Goal: Task Accomplishment & Management: Manage account settings

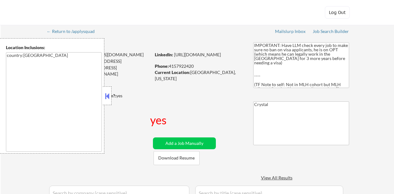
select select ""pending""
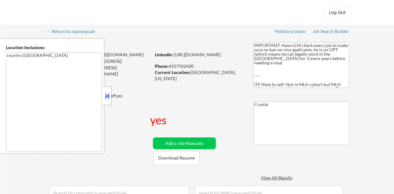
select select ""pending""
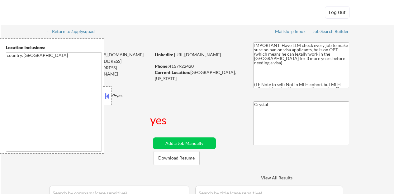
select select ""pending""
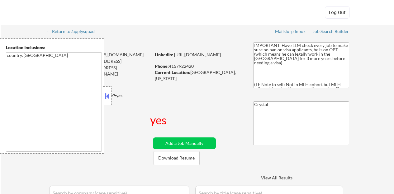
select select ""pending""
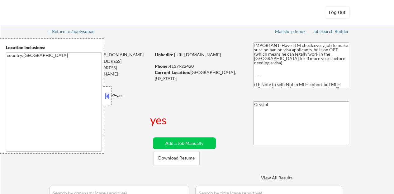
select select ""pending""
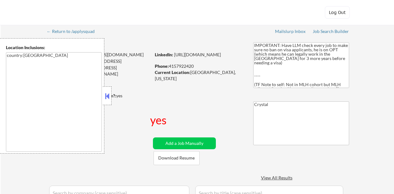
select select ""pending""
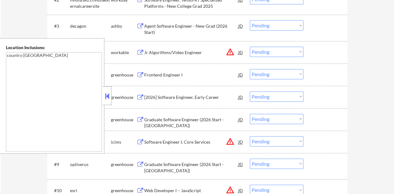
scroll to position [62, 0]
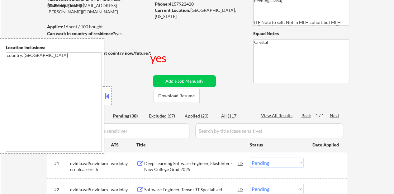
click at [106, 91] on div at bounding box center [107, 96] width 9 height 19
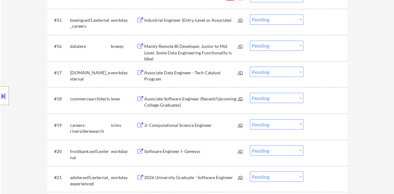
scroll to position [529, 0]
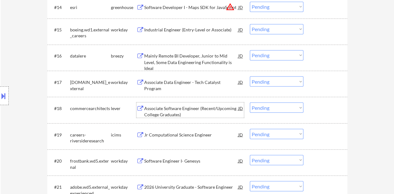
click at [166, 115] on div "Associate Software Engineer (Recent/Upcoming College Graduates)" at bounding box center [191, 111] width 94 height 12
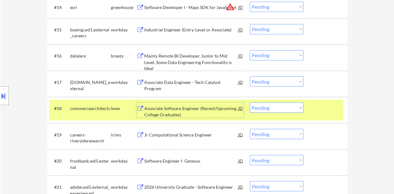
click at [274, 106] on select "Choose an option... Pending Applied Excluded (Questions) Excluded (Expired) Exc…" at bounding box center [277, 107] width 54 height 10
click at [250, 102] on select "Choose an option... Pending Applied Excluded (Questions) Excluded (Expired) Exc…" at bounding box center [277, 107] width 54 height 10
select select ""pending""
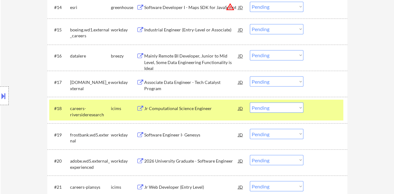
drag, startPoint x: 329, startPoint y: 119, endPoint x: 326, endPoint y: 115, distance: 4.1
click at [328, 118] on div "#18 careers-riversideresearch icims Jr Computational Science Engineer JD Choose…" at bounding box center [196, 110] width 294 height 21
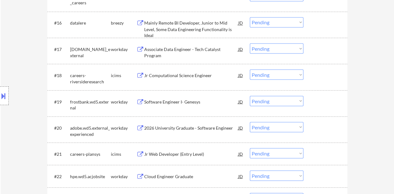
scroll to position [592, 0]
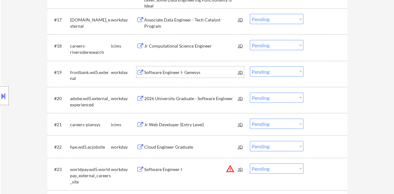
click at [193, 75] on div "Software Engineer I- Genesys" at bounding box center [191, 72] width 94 height 6
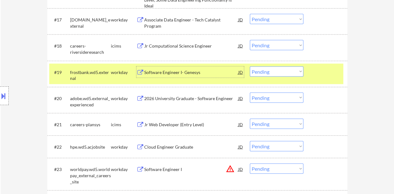
click at [282, 71] on select "Choose an option... Pending Applied Excluded (Questions) Excluded (Expired) Exc…" at bounding box center [277, 72] width 54 height 10
click at [250, 67] on select "Choose an option... Pending Applied Excluded (Questions) Excluded (Expired) Exc…" at bounding box center [277, 72] width 54 height 10
select select ""pending""
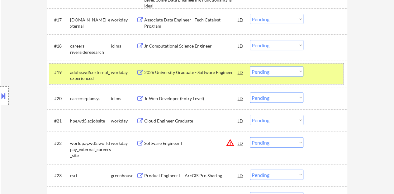
click at [311, 74] on div "#19 adobe.wd5.external_experienced workday 2026 University Graduate - Software …" at bounding box center [196, 74] width 294 height 21
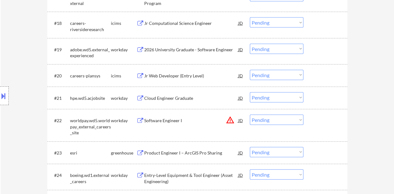
scroll to position [623, 0]
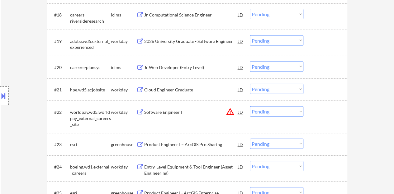
click at [190, 93] on div "Cloud Engineer Graduate" at bounding box center [191, 89] width 94 height 11
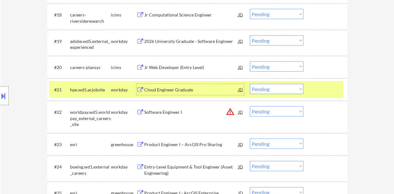
click at [327, 86] on div at bounding box center [325, 89] width 27 height 11
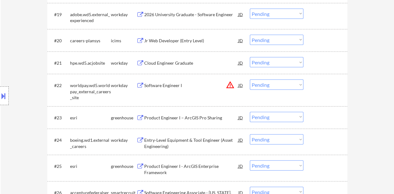
scroll to position [685, 0]
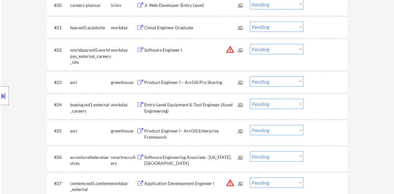
click at [203, 83] on div "Product Engineer I – ArcGIS Pro Sharing" at bounding box center [191, 82] width 94 height 6
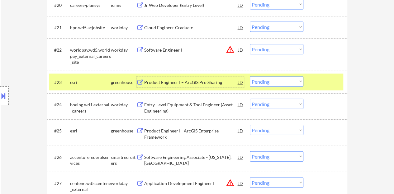
click at [283, 79] on select "Choose an option... Pending Applied Excluded (Questions) Excluded (Expired) Exc…" at bounding box center [277, 82] width 54 height 10
click at [250, 77] on select "Choose an option... Pending Applied Excluded (Questions) Excluded (Expired) Exc…" at bounding box center [277, 82] width 54 height 10
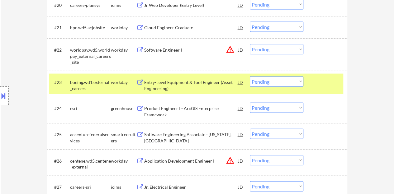
click at [216, 82] on div "Entry-Level Equipment & Tool Engineer (Asset Engineering)" at bounding box center [191, 85] width 94 height 12
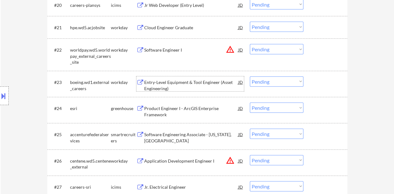
click at [319, 85] on div at bounding box center [325, 82] width 27 height 11
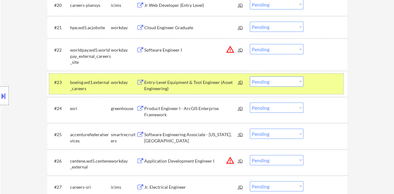
click at [283, 86] on select "Choose an option... Pending Applied Excluded (Questions) Excluded (Expired) Exc…" at bounding box center [277, 82] width 54 height 10
click at [250, 77] on select "Choose an option... Pending Applied Excluded (Questions) Excluded (Expired) Exc…" at bounding box center [277, 82] width 54 height 10
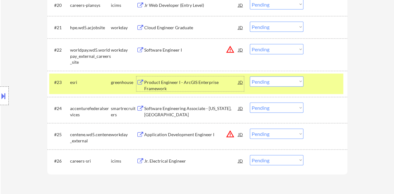
click at [201, 81] on div "Product Engineer I - ArcGIS Enterprise Framework" at bounding box center [191, 85] width 94 height 12
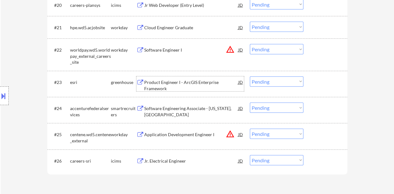
click at [331, 79] on div at bounding box center [325, 82] width 27 height 11
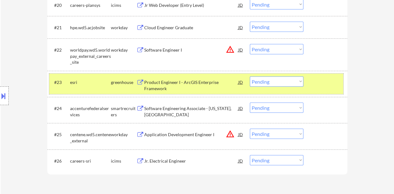
click at [273, 81] on select "Choose an option... Pending Applied Excluded (Questions) Excluded (Expired) Exc…" at bounding box center [277, 82] width 54 height 10
click at [250, 77] on select "Choose an option... Pending Applied Excluded (Questions) Excluded (Expired) Exc…" at bounding box center [277, 82] width 54 height 10
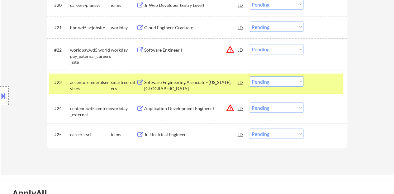
click at [199, 83] on div "Software Engineering Associate - Washington, DC" at bounding box center [191, 85] width 94 height 12
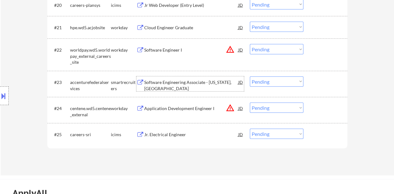
click at [333, 86] on div at bounding box center [325, 82] width 27 height 11
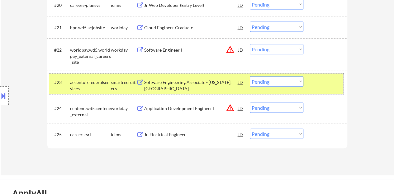
click at [282, 86] on select "Choose an option... Pending Applied Excluded (Questions) Excluded (Expired) Exc…" at bounding box center [277, 82] width 54 height 10
click at [250, 77] on select "Choose an option... Pending Applied Excluded (Questions) Excluded (Expired) Exc…" at bounding box center [277, 82] width 54 height 10
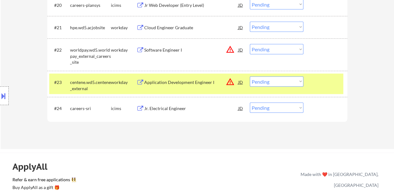
click at [204, 81] on div "Application Development Engineer I" at bounding box center [191, 82] width 94 height 6
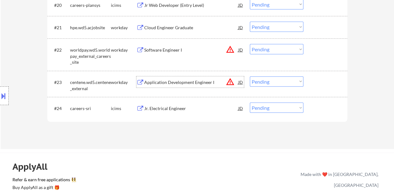
click at [338, 84] on div at bounding box center [325, 82] width 27 height 11
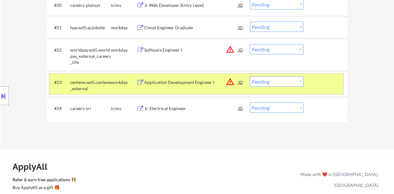
click at [270, 80] on select "Choose an option... Pending Applied Excluded (Questions) Excluded (Expired) Exc…" at bounding box center [277, 82] width 54 height 10
click at [250, 77] on select "Choose an option... Pending Applied Excluded (Questions) Excluded (Expired) Exc…" at bounding box center [277, 82] width 54 height 10
select select ""pending""
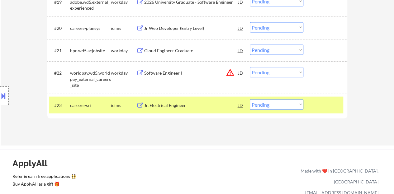
scroll to position [623, 0]
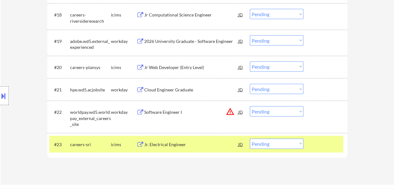
click at [320, 150] on div "#23 careers-sri icims Jr. Electrical Engineer JD warning_amber Choose an option…" at bounding box center [196, 144] width 294 height 17
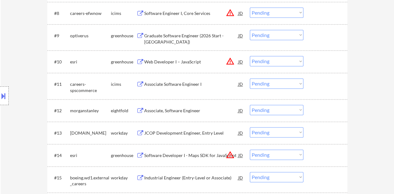
scroll to position [374, 0]
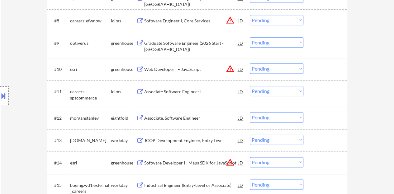
click at [172, 69] on div "Web Developer I – JavaScript" at bounding box center [191, 69] width 94 height 6
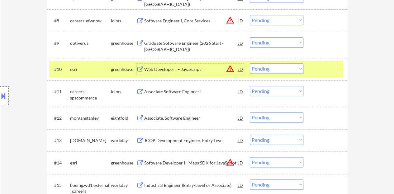
click at [255, 68] on select "Choose an option... Pending Applied Excluded (Questions) Excluded (Expired) Exc…" at bounding box center [277, 69] width 54 height 10
click at [250, 64] on select "Choose an option... Pending Applied Excluded (Questions) Excluded (Expired) Exc…" at bounding box center [277, 69] width 54 height 10
select select ""pending""
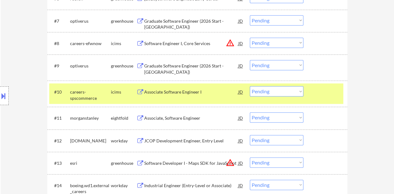
scroll to position [343, 0]
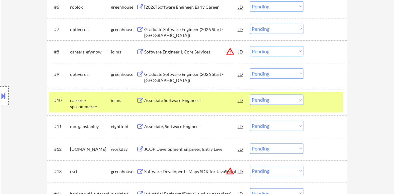
click at [314, 102] on div at bounding box center [325, 100] width 27 height 11
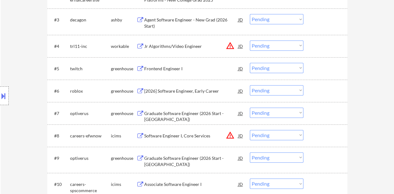
scroll to position [249, 0]
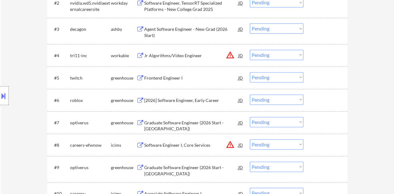
click at [165, 76] on div "Frontend Engineer I" at bounding box center [191, 78] width 94 height 6
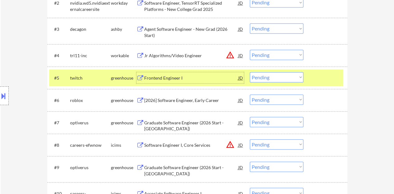
click at [318, 72] on div "#5 twitch greenhouse Frontend Engineer I JD Choose an option... Pending Applied…" at bounding box center [196, 77] width 294 height 17
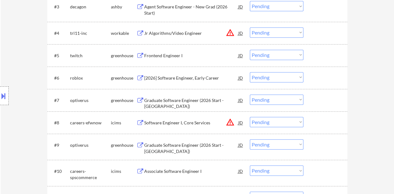
scroll to position [280, 0]
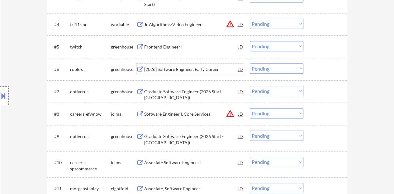
click at [178, 73] on div "[2026] Software Engineer, Early Career" at bounding box center [191, 69] width 94 height 11
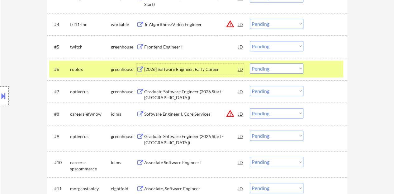
click at [272, 68] on select "Choose an option... Pending Applied Excluded (Questions) Excluded (Expired) Exc…" at bounding box center [277, 69] width 54 height 10
click at [286, 64] on select "Choose an option... Pending Applied Excluded (Questions) Excluded (Expired) Exc…" at bounding box center [277, 69] width 54 height 10
click at [250, 64] on select "Choose an option... Pending Applied Excluded (Questions) Excluded (Expired) Exc…" at bounding box center [277, 69] width 54 height 10
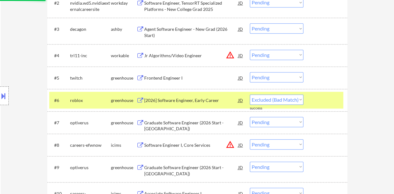
select select ""pending""
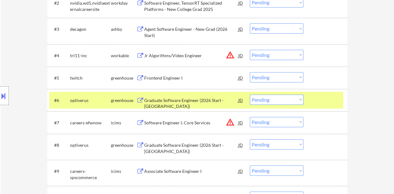
click at [322, 101] on div at bounding box center [325, 100] width 27 height 11
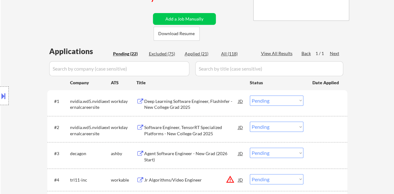
scroll to position [31, 0]
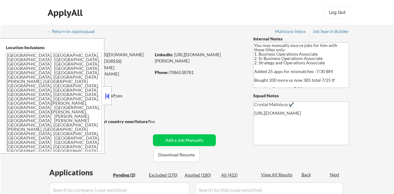
click at [107, 92] on button at bounding box center [107, 96] width 7 height 9
select select ""pending""
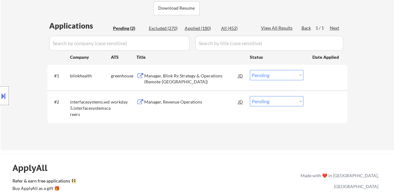
scroll to position [156, 0]
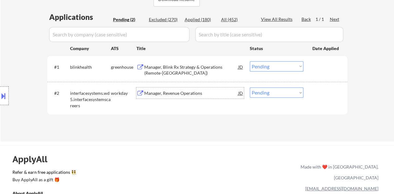
click at [165, 92] on div "Manager, Revenue Operations" at bounding box center [191, 93] width 94 height 6
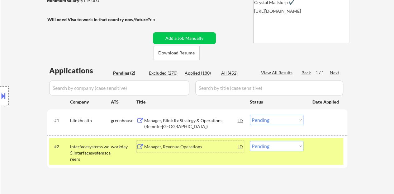
scroll to position [125, 0]
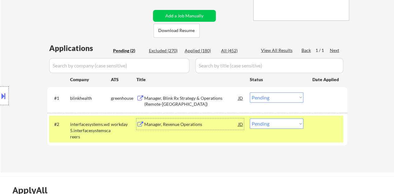
click at [275, 124] on select "Choose an option... Pending Applied Excluded (Questions) Excluded (Expired) Exc…" at bounding box center [277, 124] width 54 height 10
select select ""applied""
click at [250, 119] on select "Choose an option... Pending Applied Excluded (Questions) Excluded (Expired) Exc…" at bounding box center [277, 124] width 54 height 10
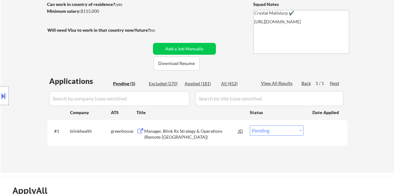
scroll to position [93, 0]
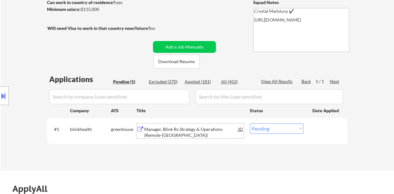
click at [168, 128] on div "Manager, Blink Rx Strategy & Operations (Remote-US)" at bounding box center [191, 132] width 94 height 12
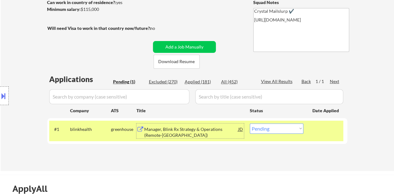
click at [276, 124] on select "Choose an option... Pending Applied Excluded (Questions) Excluded (Expired) Exc…" at bounding box center [277, 129] width 54 height 10
select select ""applied""
click at [250, 124] on select "Choose an option... Pending Applied Excluded (Questions) Excluded (Expired) Exc…" at bounding box center [277, 129] width 54 height 10
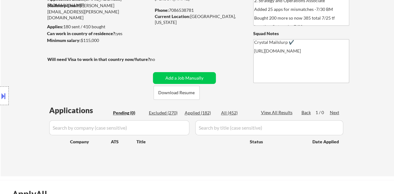
scroll to position [31, 0]
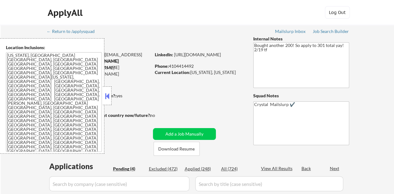
select select ""pending""
click at [107, 97] on button at bounding box center [107, 96] width 7 height 9
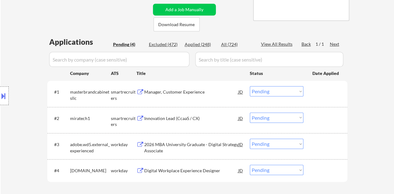
scroll to position [156, 0]
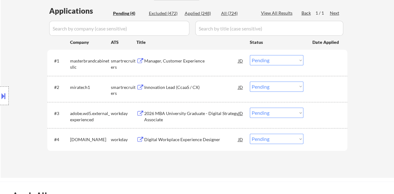
click at [176, 60] on div "Manager, Customer Experience" at bounding box center [191, 61] width 94 height 6
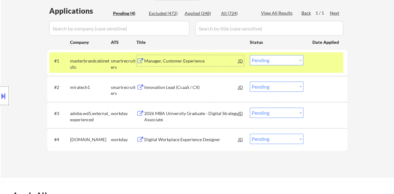
click at [270, 59] on select "Choose an option... Pending Applied Excluded (Questions) Excluded (Expired) Exc…" at bounding box center [277, 60] width 54 height 10
click at [250, 55] on select "Choose an option... Pending Applied Excluded (Questions) Excluded (Expired) Exc…" at bounding box center [277, 60] width 54 height 10
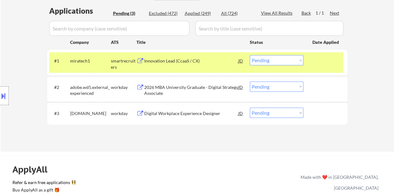
click at [276, 51] on div "#1 miratech1 smartrecruiters Innovation Lead (CcaaS / CX) JD Choose an option..…" at bounding box center [197, 63] width 300 height 26
click at [274, 57] on select "Choose an option... Pending Applied Excluded (Questions) Excluded (Expired) Exc…" at bounding box center [277, 60] width 54 height 10
click at [250, 55] on select "Choose an option... Pending Applied Excluded (Questions) Excluded (Expired) Exc…" at bounding box center [277, 60] width 54 height 10
select select ""pending""
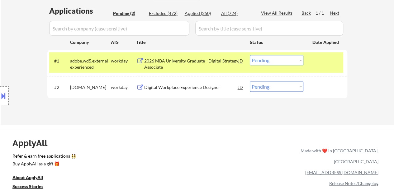
click at [320, 56] on div at bounding box center [325, 60] width 27 height 11
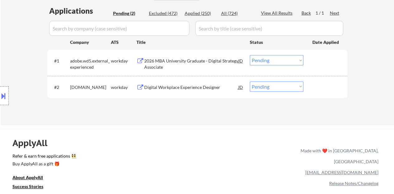
click at [156, 89] on div "Digital Workplace Experience Designer" at bounding box center [191, 87] width 94 height 6
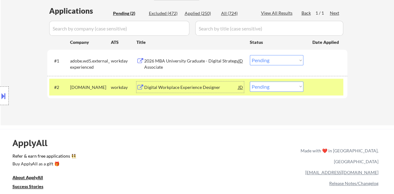
click at [278, 84] on select "Choose an option... Pending Applied Excluded (Questions) Excluded (Expired) Exc…" at bounding box center [277, 87] width 54 height 10
select select ""excluded__bad_match_""
click at [250, 82] on select "Choose an option... Pending Applied Excluded (Questions) Excluded (Expired) Exc…" at bounding box center [277, 87] width 54 height 10
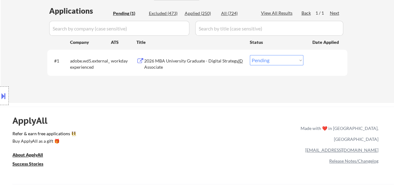
click at [298, 58] on select "Choose an option... Pending Applied Excluded (Questions) Excluded (Expired) Exc…" at bounding box center [277, 60] width 54 height 10
select select ""excluded__bad_match_""
click at [250, 55] on select "Choose an option... Pending Applied Excluded (Questions) Excluded (Expired) Exc…" at bounding box center [277, 60] width 54 height 10
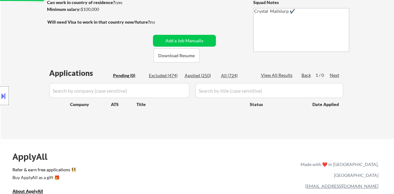
scroll to position [62, 0]
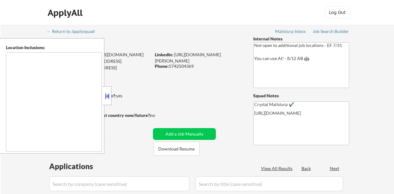
type textarea "[GEOGRAPHIC_DATA], [GEOGRAPHIC_DATA] [GEOGRAPHIC_DATA], [GEOGRAPHIC_DATA], [GEO…"
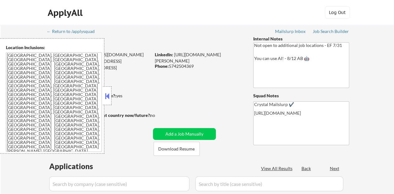
select select ""pending""
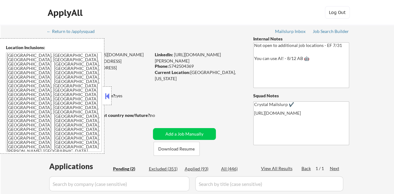
click at [107, 97] on button at bounding box center [107, 96] width 7 height 9
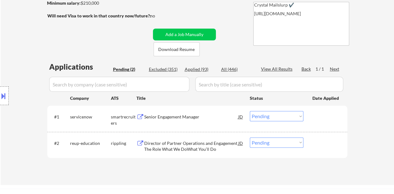
scroll to position [125, 0]
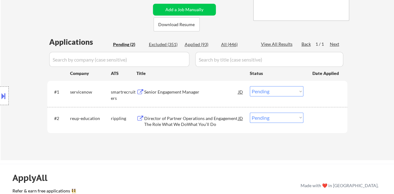
click at [174, 93] on div "Senior Engagement Manager" at bounding box center [191, 92] width 94 height 6
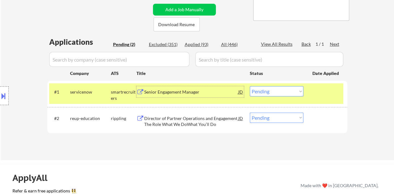
click at [266, 88] on select "Choose an option... Pending Applied Excluded (Questions) Excluded (Expired) Exc…" at bounding box center [277, 91] width 54 height 10
click at [250, 86] on select "Choose an option... Pending Applied Excluded (Questions) Excluded (Expired) Exc…" at bounding box center [277, 91] width 54 height 10
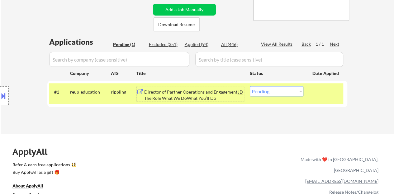
click at [191, 92] on div "Director of Partner Operations and Engagement The Role What We DoWhat You’ll Do" at bounding box center [191, 95] width 94 height 12
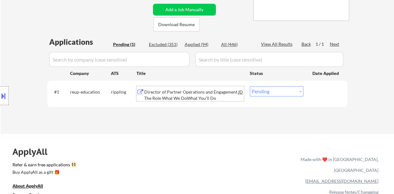
click at [321, 94] on div at bounding box center [325, 91] width 27 height 11
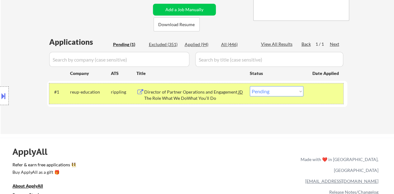
click at [271, 89] on select "Choose an option... Pending Applied Excluded (Questions) Excluded (Expired) Exc…" at bounding box center [277, 91] width 54 height 10
select select ""excluded__bad_match_""
click at [250, 86] on select "Choose an option... Pending Applied Excluded (Questions) Excluded (Expired) Exc…" at bounding box center [277, 91] width 54 height 10
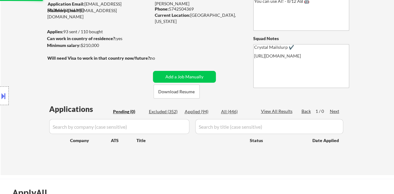
scroll to position [62, 0]
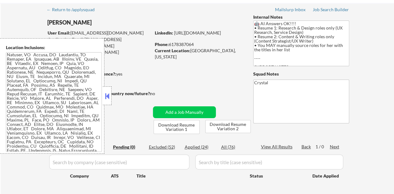
scroll to position [31, 0]
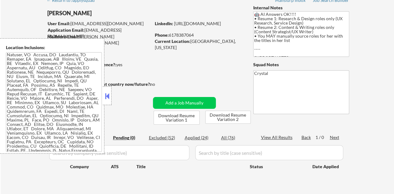
click at [107, 99] on button at bounding box center [107, 96] width 7 height 9
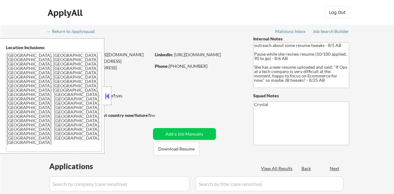
select select ""pending""
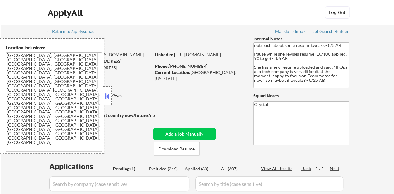
click at [110, 95] on button at bounding box center [107, 96] width 7 height 9
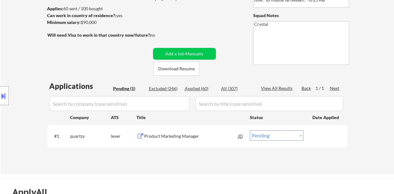
scroll to position [93, 0]
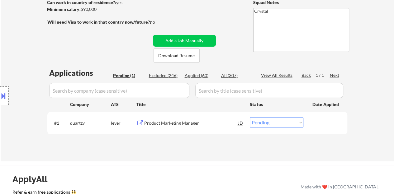
click at [168, 121] on div "Product Marketing Manager" at bounding box center [191, 123] width 94 height 6
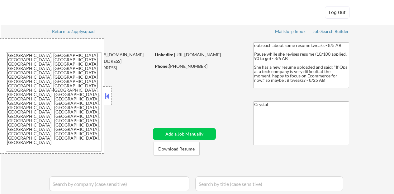
select select ""applied""
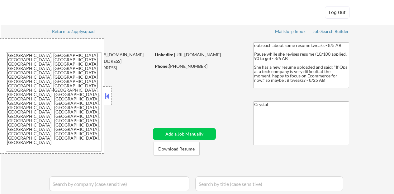
select select ""applied""
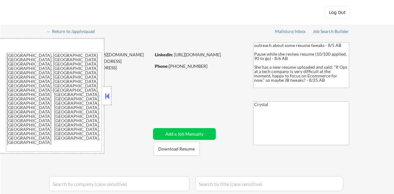
select select ""applied""
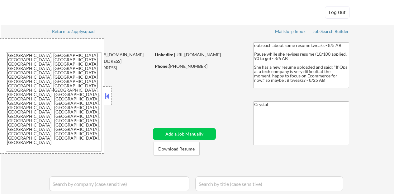
select select ""applied""
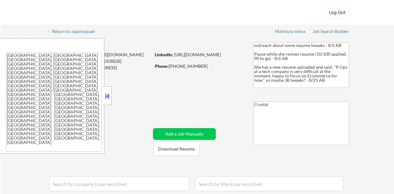
select select ""applied""
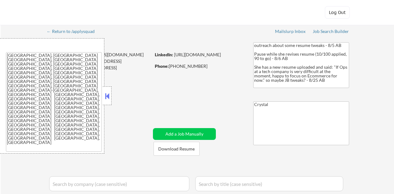
select select ""applied""
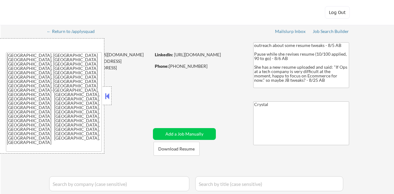
select select ""applied""
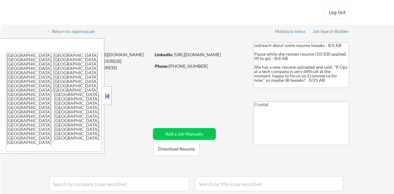
select select ""applied""
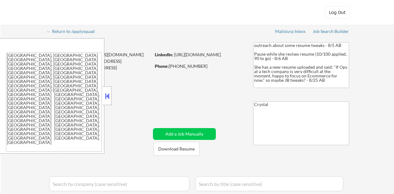
select select ""applied""
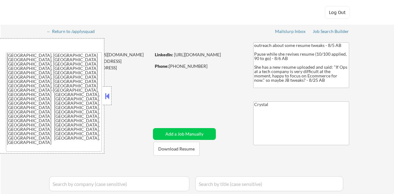
select select ""applied""
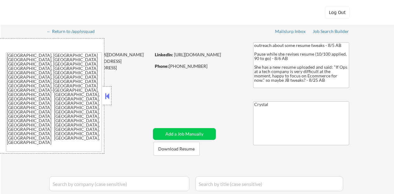
select select ""applied""
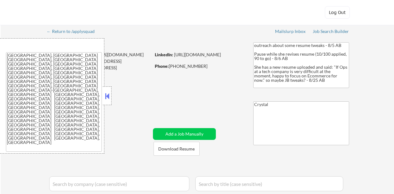
select select ""applied""
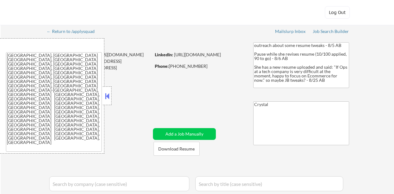
select select ""excluded""
select select ""excluded__bad_match_""
select select ""excluded""
select select ""excluded__bad_match_""
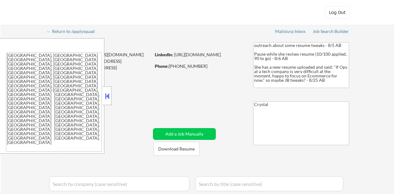
select select ""excluded__expired_""
select select ""excluded""
select select ""excluded__salary_""
select select ""excluded__bad_match_""
select select ""excluded__expired_""
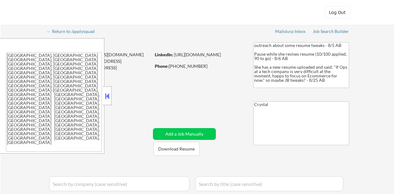
select select ""excluded""
select select ""excluded__bad_match_""
select select ""excluded__expired_""
select select ""excluded__location_""
select select ""excluded""
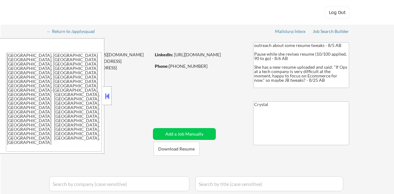
select select ""excluded__expired_""
select select ""excluded__other_""
select select ""excluded__bad_match_""
select select ""excluded__expired_""
select select ""excluded""
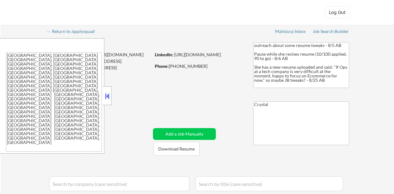
select select ""excluded__expired_""
select select ""excluded__bad_match_""
select select ""excluded__location_""
select select ""excluded__bad_match_""
select select ""excluded__expired_""
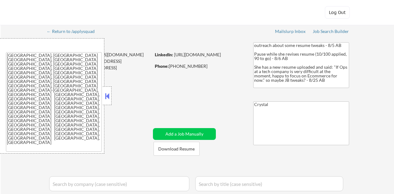
select select ""excluded__expired_""
select select ""excluded""
select select ""excluded__expired_""
select select ""excluded__bad_match_""
select select ""excluded__expired_""
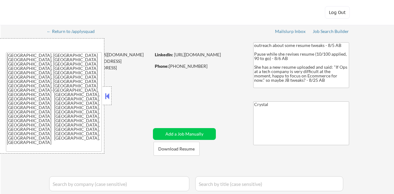
select select ""excluded__expired_""
select select ""excluded__bad_match_""
select select ""excluded""
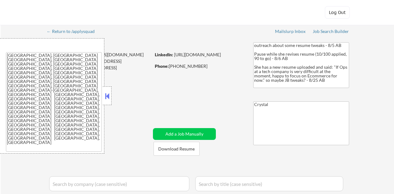
select select ""excluded__location_""
select select ""excluded__expired_""
select select ""excluded__bad_match_""
select select ""excluded__expired_""
select select ""excluded__bad_match_""
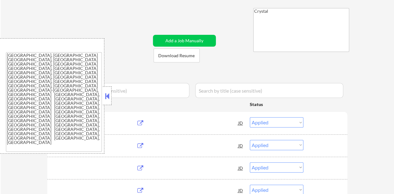
scroll to position [93, 0]
click at [105, 91] on div at bounding box center [107, 96] width 9 height 19
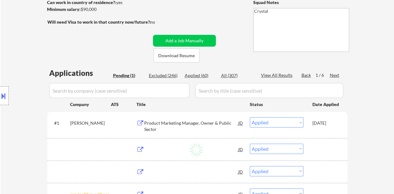
click at [130, 75] on div "Pending (1)" at bounding box center [128, 76] width 31 height 6
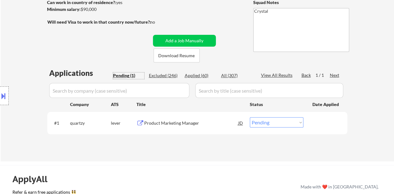
click at [286, 128] on div "#1 quartzy lever Product Marketing Manager JD Choose an option... Pending Appli…" at bounding box center [196, 123] width 294 height 17
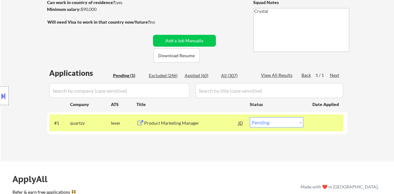
click at [286, 124] on select "Choose an option... Pending Applied Excluded (Questions) Excluded (Expired) Exc…" at bounding box center [277, 122] width 54 height 10
select select ""applied""
click at [250, 117] on select "Choose an option... Pending Applied Excluded (Questions) Excluded (Expired) Exc…" at bounding box center [277, 122] width 54 height 10
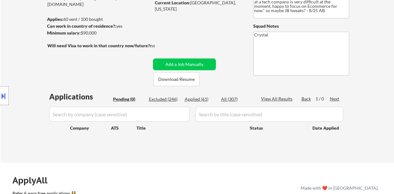
scroll to position [31, 0]
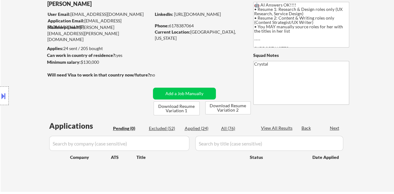
scroll to position [31, 0]
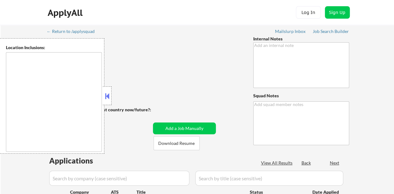
type textarea "You may manually source jobs for her with these titles, especially if they're l…"
type textarea "Crystal"
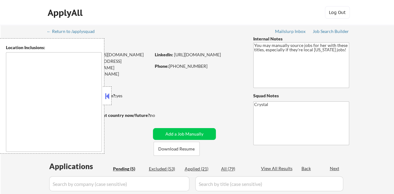
type textarea "Salt Lake City, UT South Salt Lake, UT Millcreek, UT Holladay, UT Murray, UT We…"
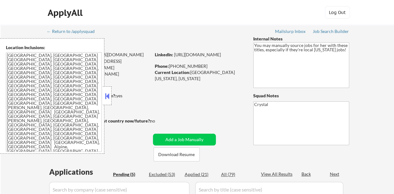
select select ""pending""
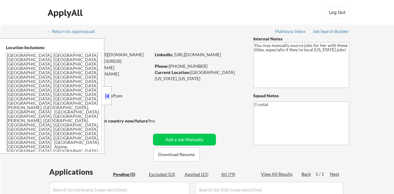
click at [104, 100] on button at bounding box center [107, 96] width 7 height 9
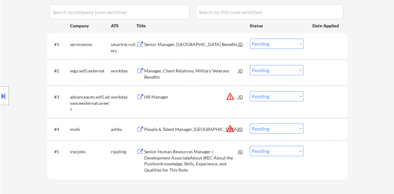
scroll to position [187, 0]
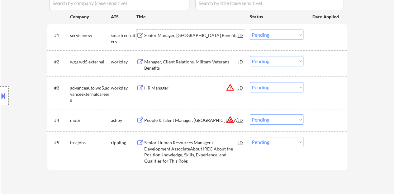
click at [185, 38] on div "Senior Manager, Americas Benefits" at bounding box center [191, 35] width 94 height 6
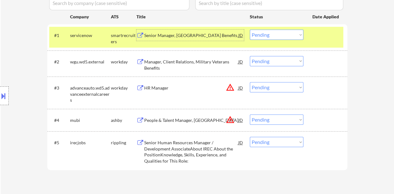
click at [287, 37] on select "Choose an option... Pending Applied Excluded (Questions) Excluded (Expired) Exc…" at bounding box center [277, 35] width 54 height 10
click at [250, 30] on select "Choose an option... Pending Applied Excluded (Questions) Excluded (Expired) Exc…" at bounding box center [277, 35] width 54 height 10
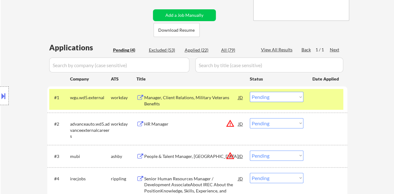
scroll to position [156, 0]
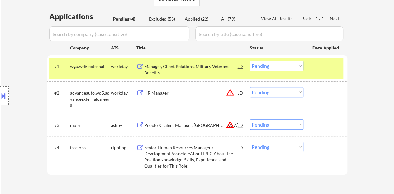
click at [180, 64] on div "Manager, Client Relations, Military Veterans Benefits" at bounding box center [191, 70] width 94 height 12
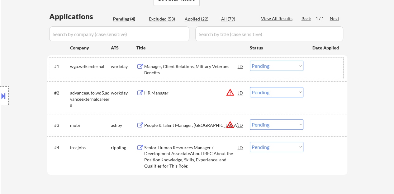
click at [312, 60] on div "#1 wgu.wd5.external workday Manager, Client Relations, Military Veterans Benefi…" at bounding box center [196, 68] width 294 height 21
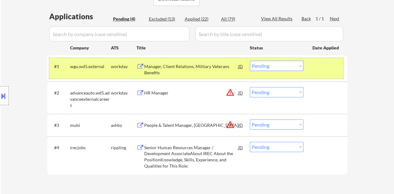
click at [272, 64] on select "Choose an option... Pending Applied Excluded (Questions) Excluded (Expired) Exc…" at bounding box center [277, 66] width 54 height 10
click at [250, 61] on select "Choose an option... Pending Applied Excluded (Questions) Excluded (Expired) Exc…" at bounding box center [277, 66] width 54 height 10
select select ""pending""
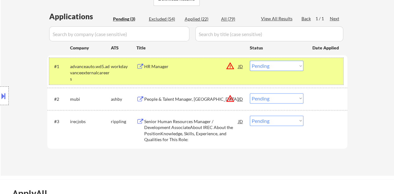
click at [321, 69] on div at bounding box center [325, 66] width 27 height 11
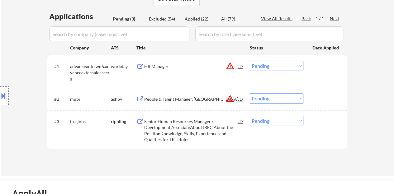
click at [165, 135] on div "Senior Human Resources Manager / Development AssociateAbout IREC About the Posi…" at bounding box center [191, 131] width 94 height 24
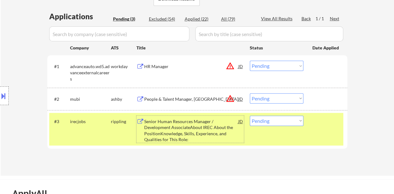
click at [283, 120] on select "Choose an option... Pending Applied Excluded (Questions) Excluded (Expired) Exc…" at bounding box center [277, 121] width 54 height 10
select select ""excluded__bad_match_""
click at [250, 116] on select "Choose an option... Pending Applied Excluded (Questions) Excluded (Expired) Exc…" at bounding box center [277, 121] width 54 height 10
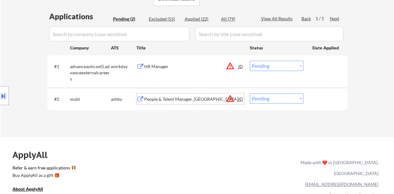
click at [174, 99] on div "People & Talent Manager, US" at bounding box center [191, 99] width 94 height 6
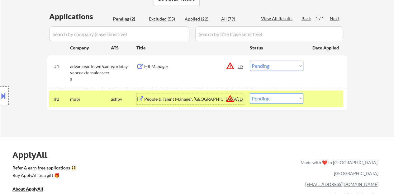
click at [287, 93] on select "Choose an option... Pending Applied Excluded (Questions) Excluded (Expired) Exc…" at bounding box center [277, 98] width 54 height 10
select select ""excluded__location_""
click at [250, 93] on select "Choose an option... Pending Applied Excluded (Questions) Excluded (Expired) Exc…" at bounding box center [277, 98] width 54 height 10
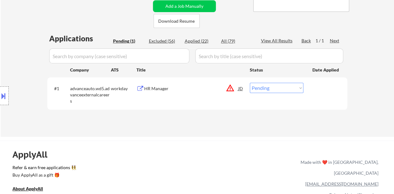
scroll to position [125, 0]
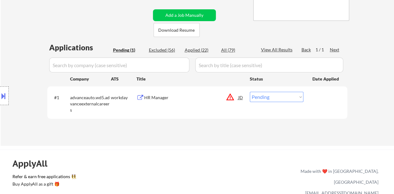
click at [135, 96] on div "workday" at bounding box center [124, 98] width 26 height 6
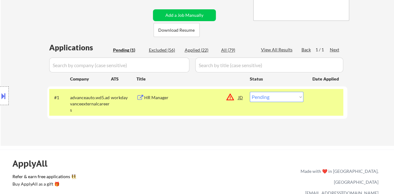
click at [135, 96] on div "workday" at bounding box center [124, 98] width 26 height 6
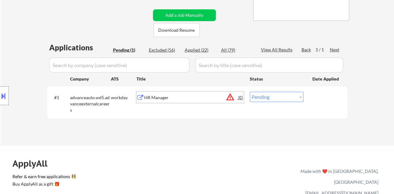
click at [155, 100] on div "HR Manager" at bounding box center [191, 98] width 94 height 6
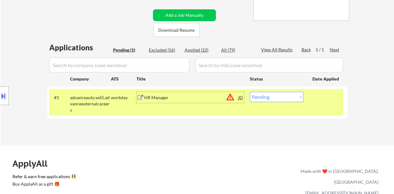
click at [262, 98] on select "Choose an option... Pending Applied Excluded (Questions) Excluded (Expired) Exc…" at bounding box center [277, 97] width 54 height 10
select select ""excluded__bad_match_""
click at [250, 92] on select "Choose an option... Pending Applied Excluded (Questions) Excluded (Expired) Exc…" at bounding box center [277, 97] width 54 height 10
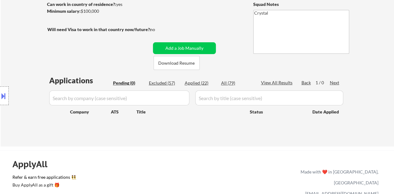
scroll to position [93, 0]
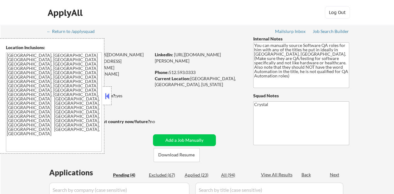
select select ""pending""
click at [110, 100] on button at bounding box center [107, 96] width 7 height 9
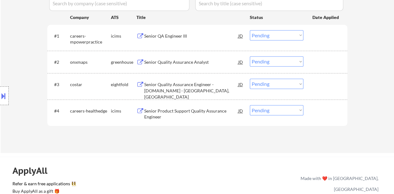
scroll to position [156, 0]
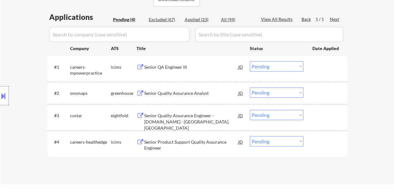
click at [169, 94] on div "Senior Quality Assurance Analyst" at bounding box center [191, 93] width 94 height 6
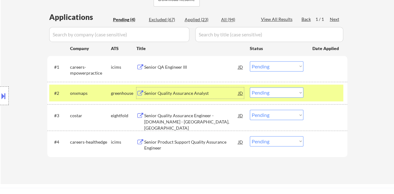
click at [264, 89] on select "Choose an option... Pending Applied Excluded (Questions) Excluded (Expired) Exc…" at bounding box center [277, 93] width 54 height 10
click at [250, 88] on select "Choose an option... Pending Applied Excluded (Questions) Excluded (Expired) Exc…" at bounding box center [277, 93] width 54 height 10
select select ""pending""
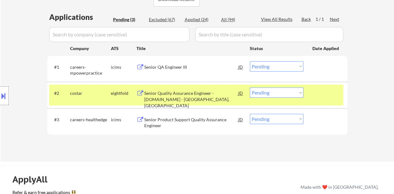
click at [320, 106] on div "#2 costar eightfold Senior Quality Assurance Engineer - [DOMAIN_NAME] - [GEOGRA…" at bounding box center [197, 95] width 300 height 26
click at [318, 95] on div at bounding box center [325, 93] width 27 height 11
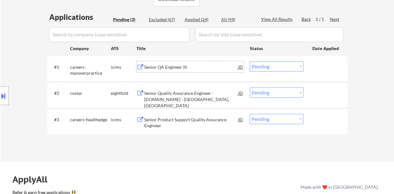
click at [183, 69] on div "Senior QA Engineer III" at bounding box center [191, 67] width 94 height 6
